Goal: Transaction & Acquisition: Download file/media

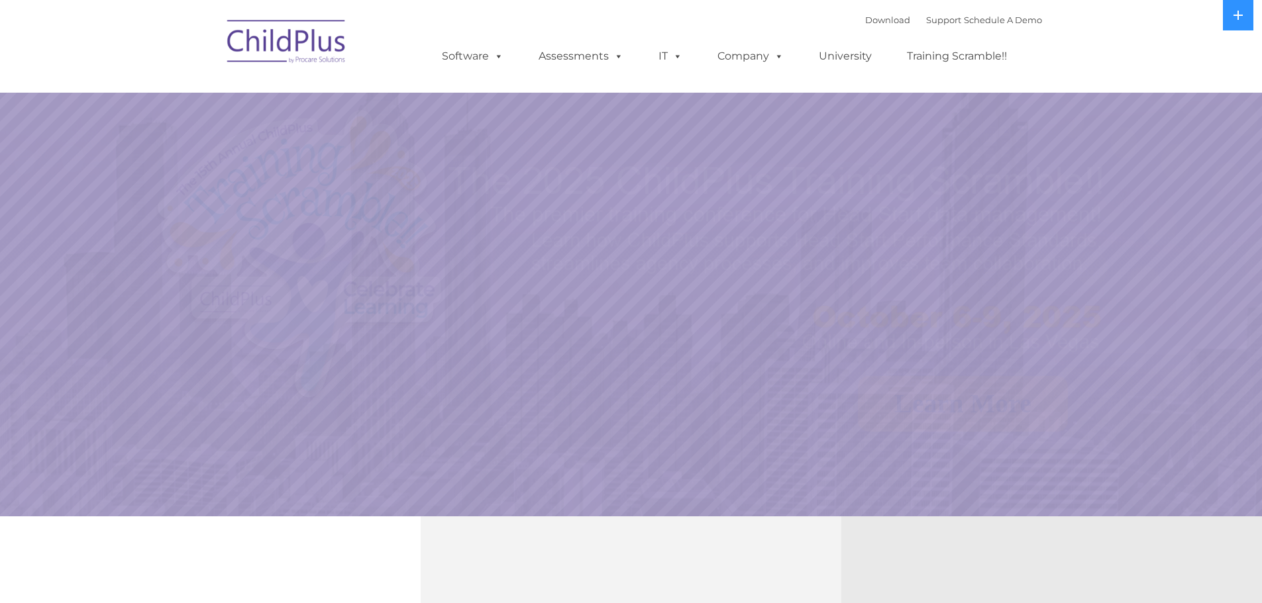
select select "MEDIUM"
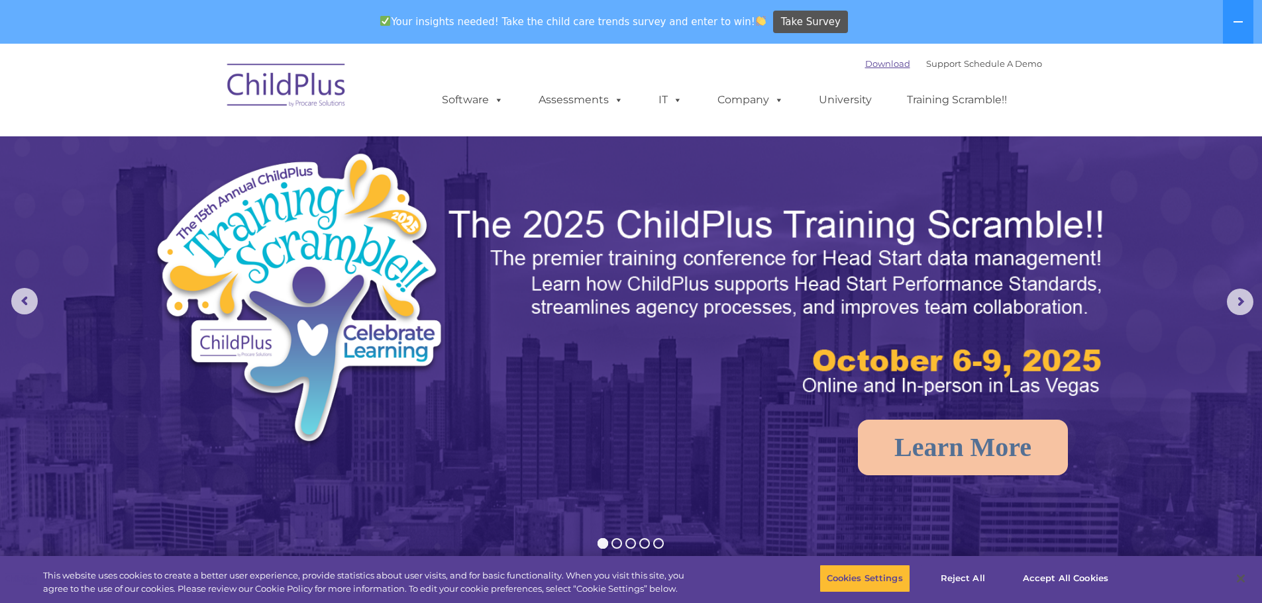
click at [880, 60] on link "Download" at bounding box center [887, 63] width 45 height 11
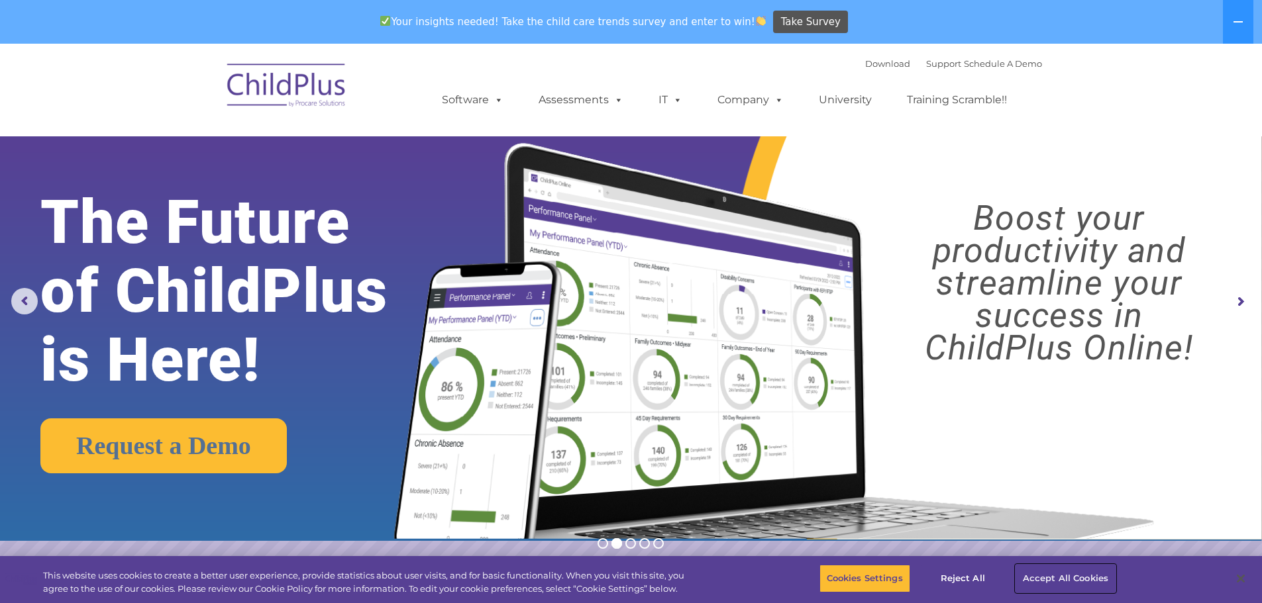
click at [1071, 574] on button "Accept All Cookies" at bounding box center [1065, 579] width 100 height 28
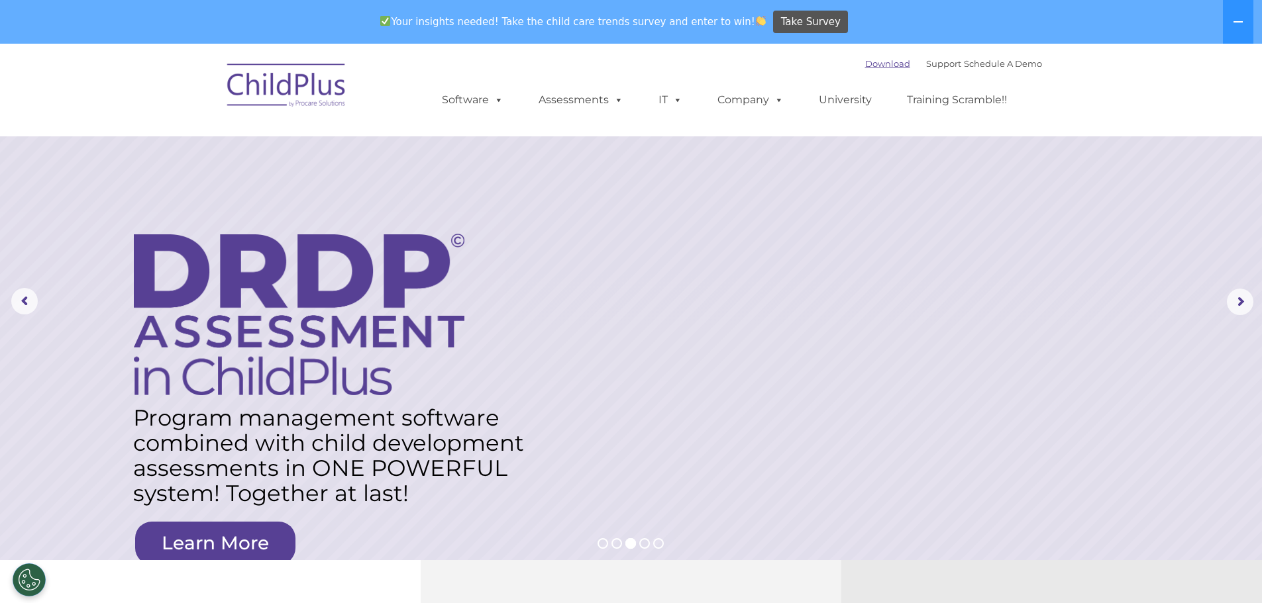
click at [870, 60] on link "Download" at bounding box center [887, 63] width 45 height 11
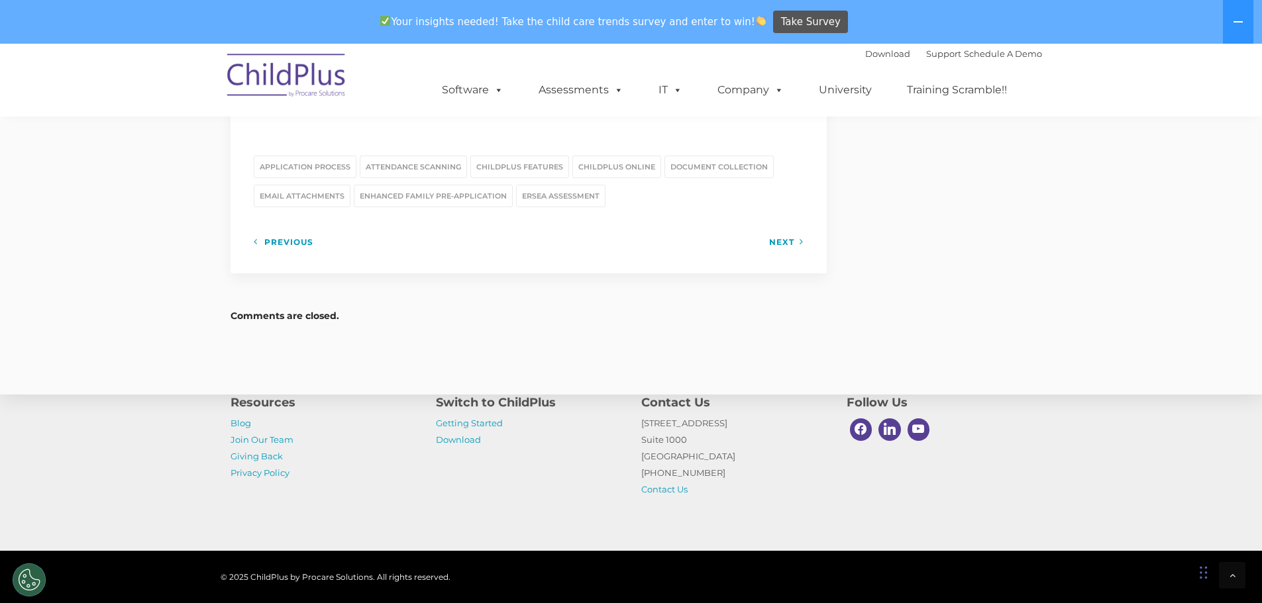
scroll to position [1823, 0]
click at [472, 420] on link "Getting Started" at bounding box center [469, 423] width 67 height 11
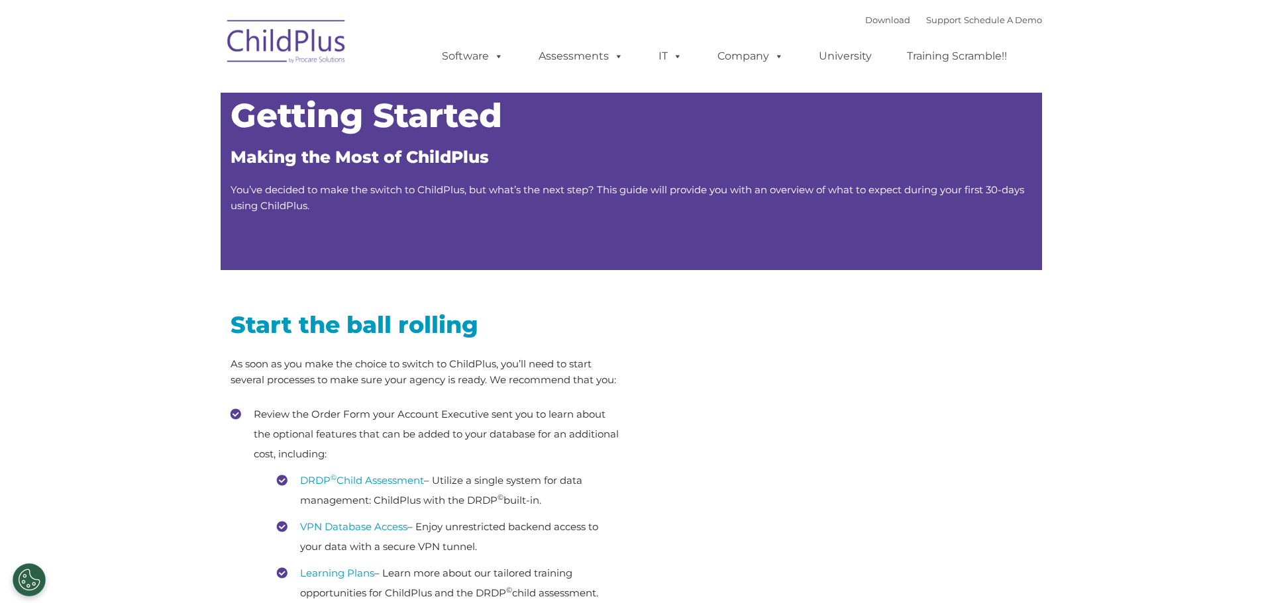
type input ""
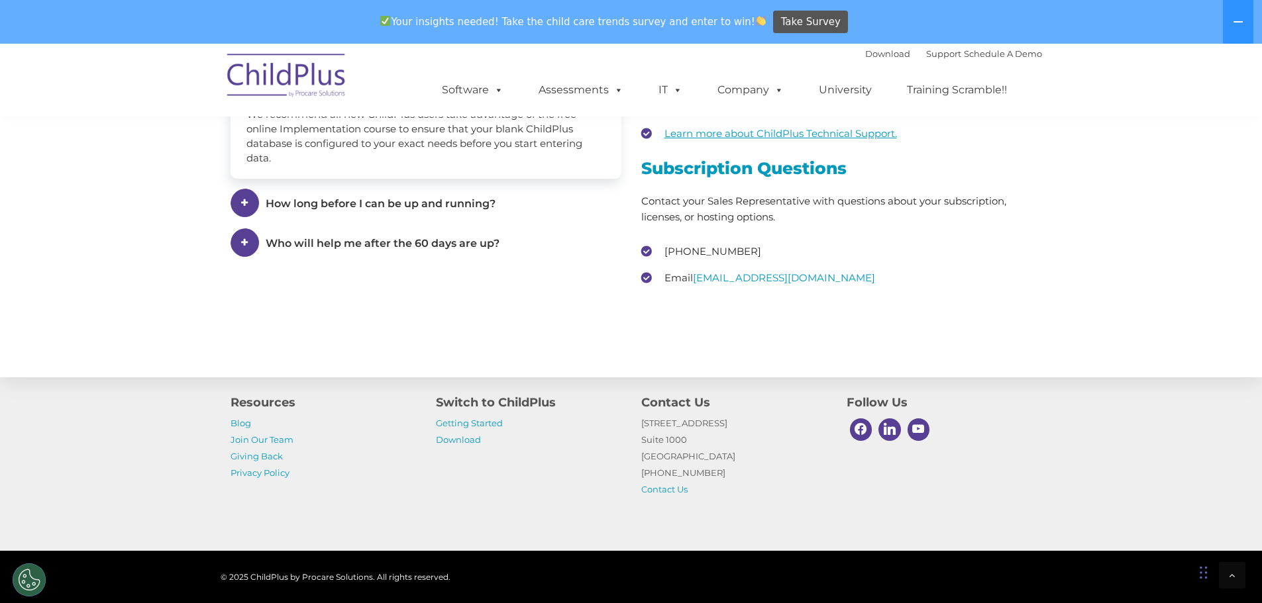
scroll to position [2015, 0]
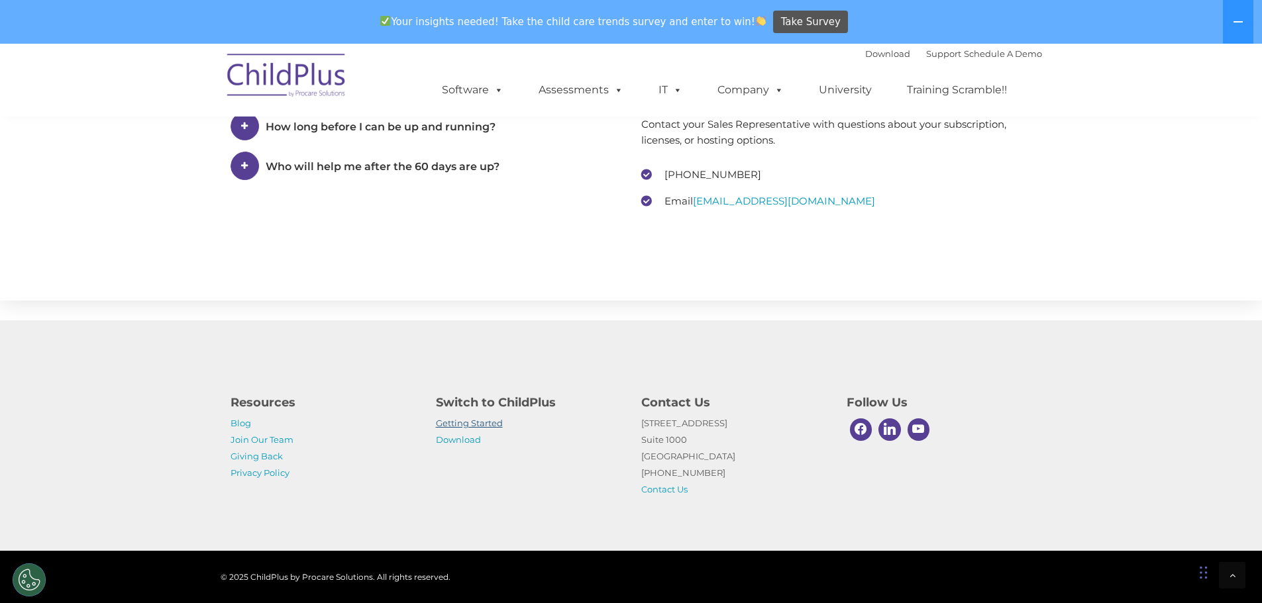
click at [481, 426] on link "Getting Started" at bounding box center [469, 423] width 67 height 11
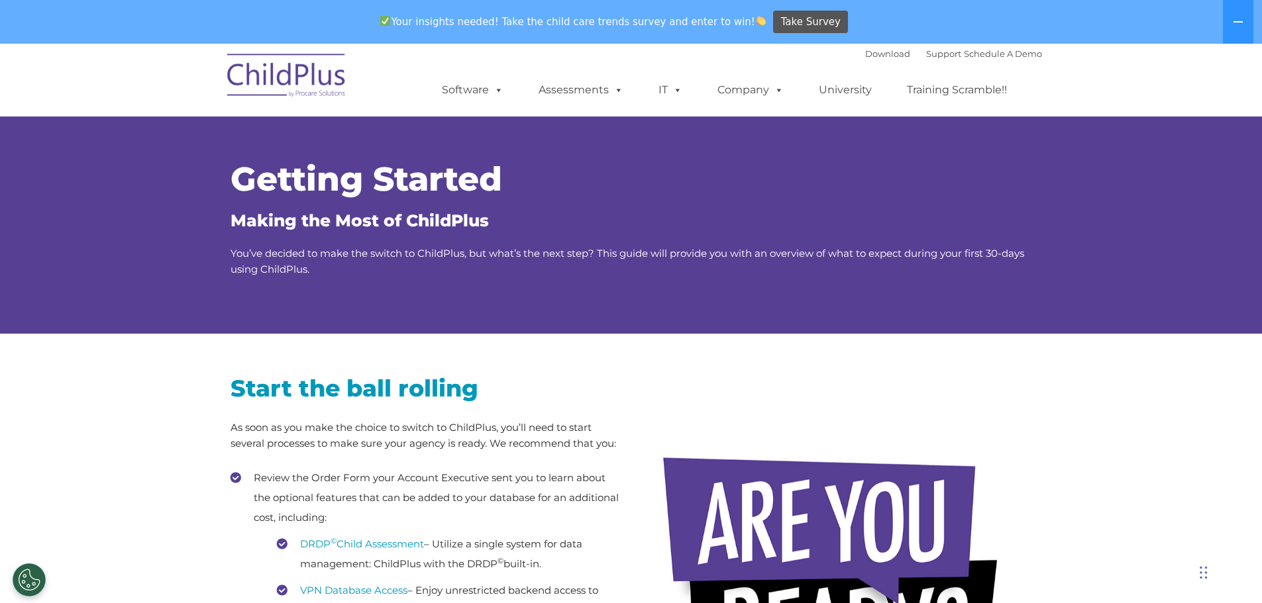
click at [879, 59] on div "Download Support | Schedule A Demo " at bounding box center [953, 54] width 177 height 20
click at [874, 51] on link "Download" at bounding box center [887, 53] width 45 height 11
